Goal: Transaction & Acquisition: Purchase product/service

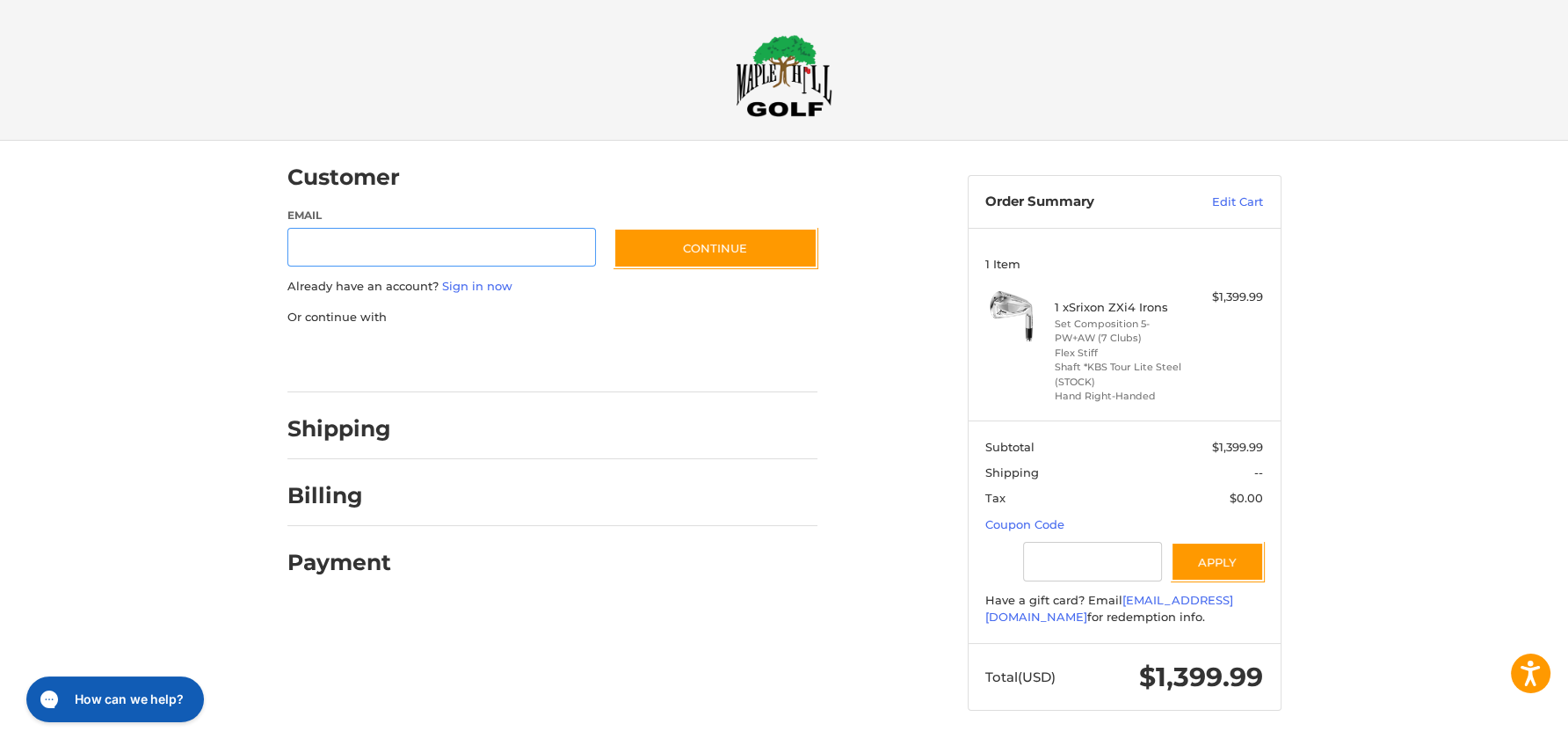
click at [1460, 745] on div at bounding box center [784, 745] width 1568 height 0
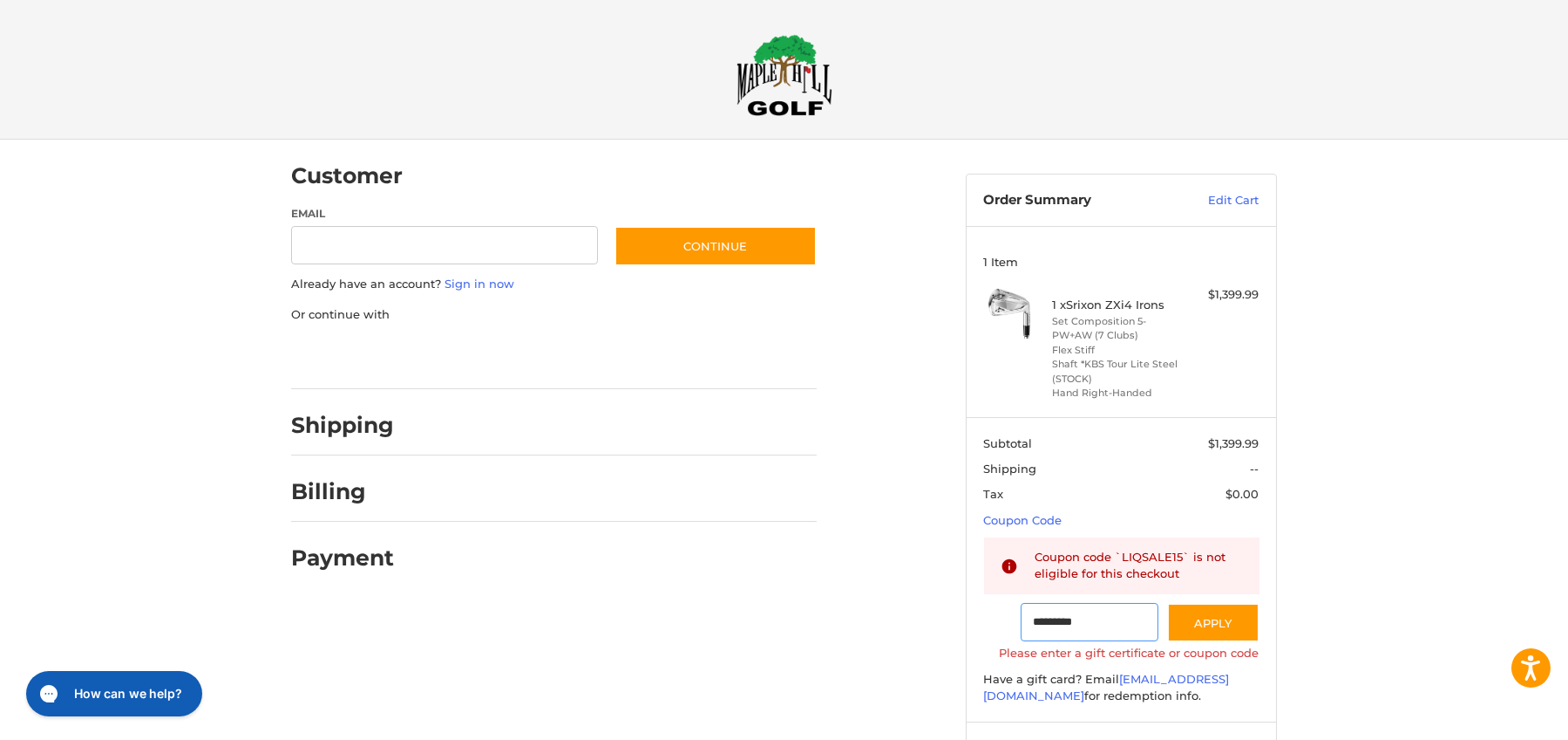
type input "********"
